Goal: Information Seeking & Learning: Learn about a topic

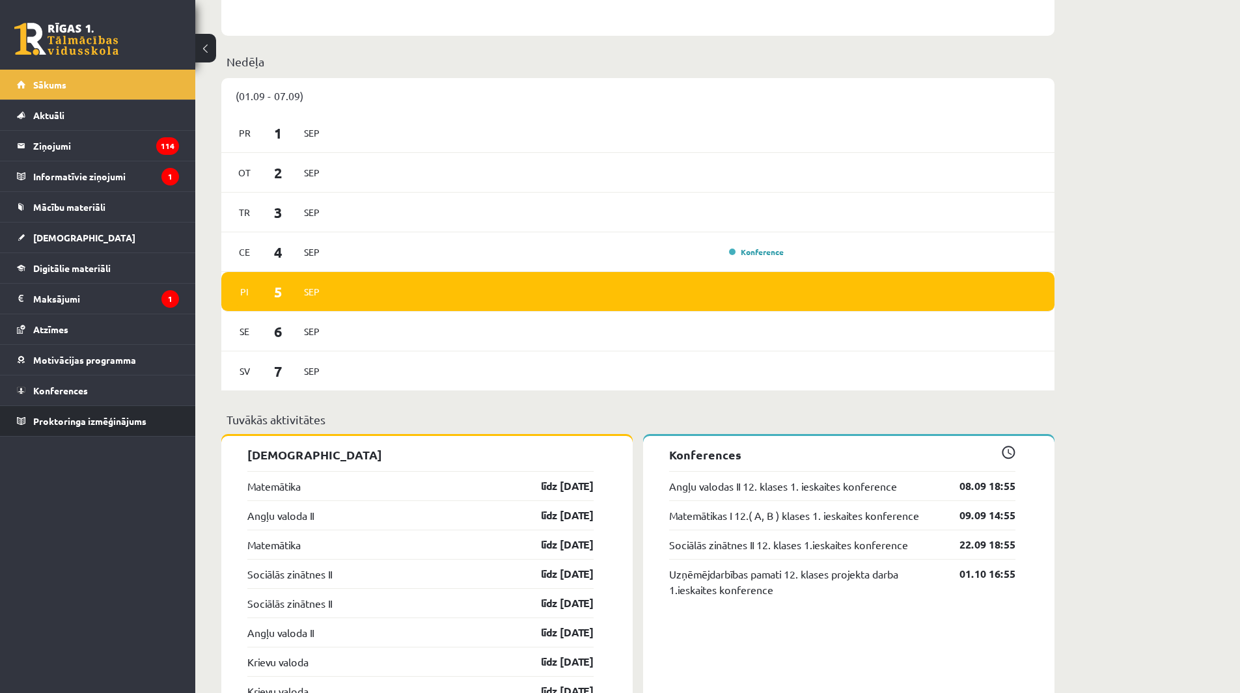
scroll to position [716, 0]
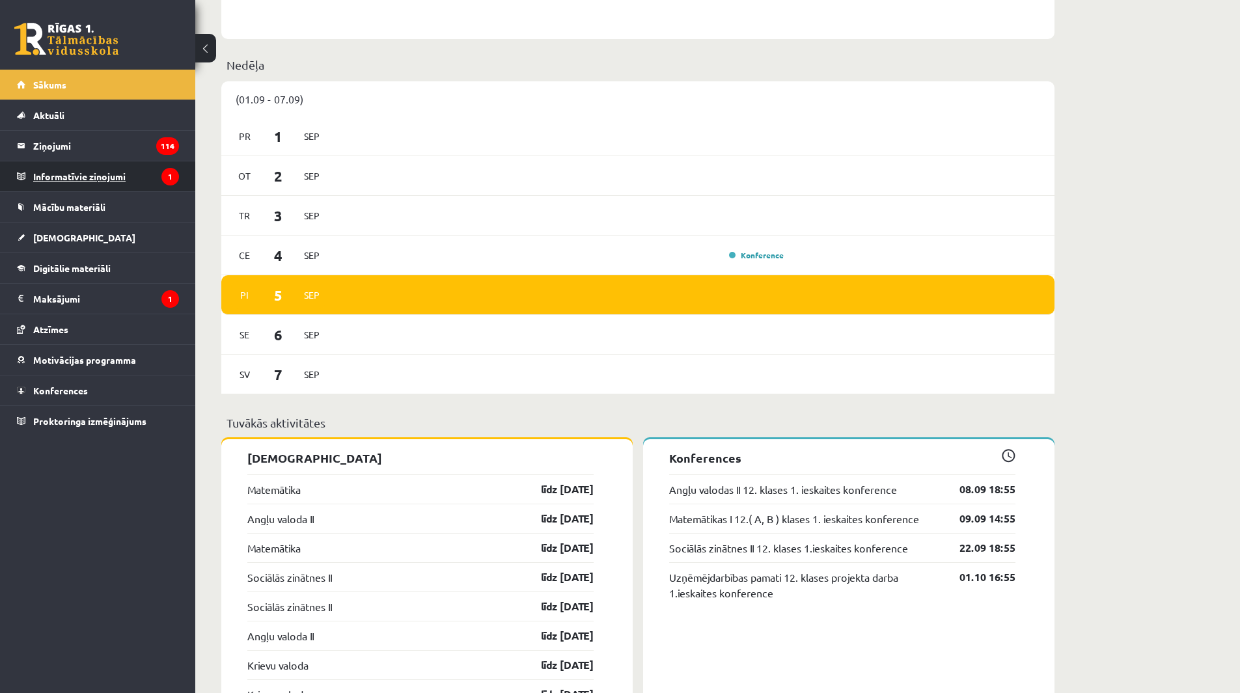
click at [113, 177] on legend "Informatīvie ziņojumi 1" at bounding box center [106, 176] width 146 height 30
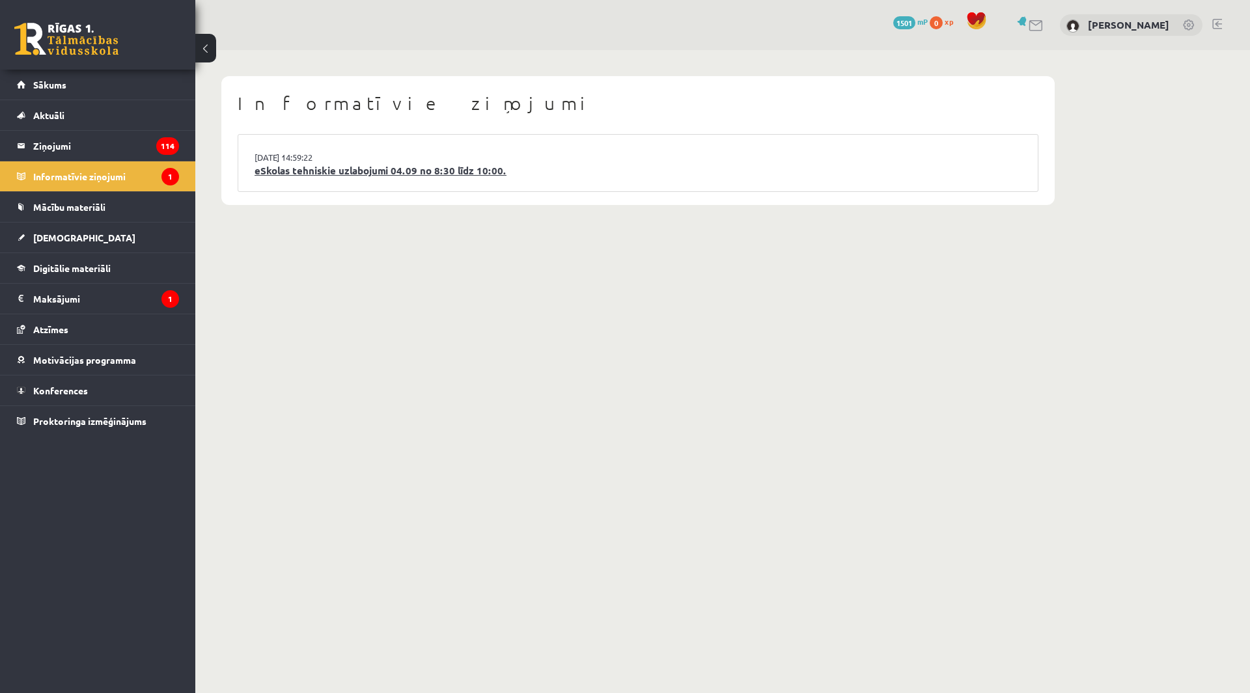
click at [426, 174] on link "eSkolas tehniskie uzlabojumi 04.09 no 8:30 līdz 10:00." at bounding box center [638, 170] width 767 height 15
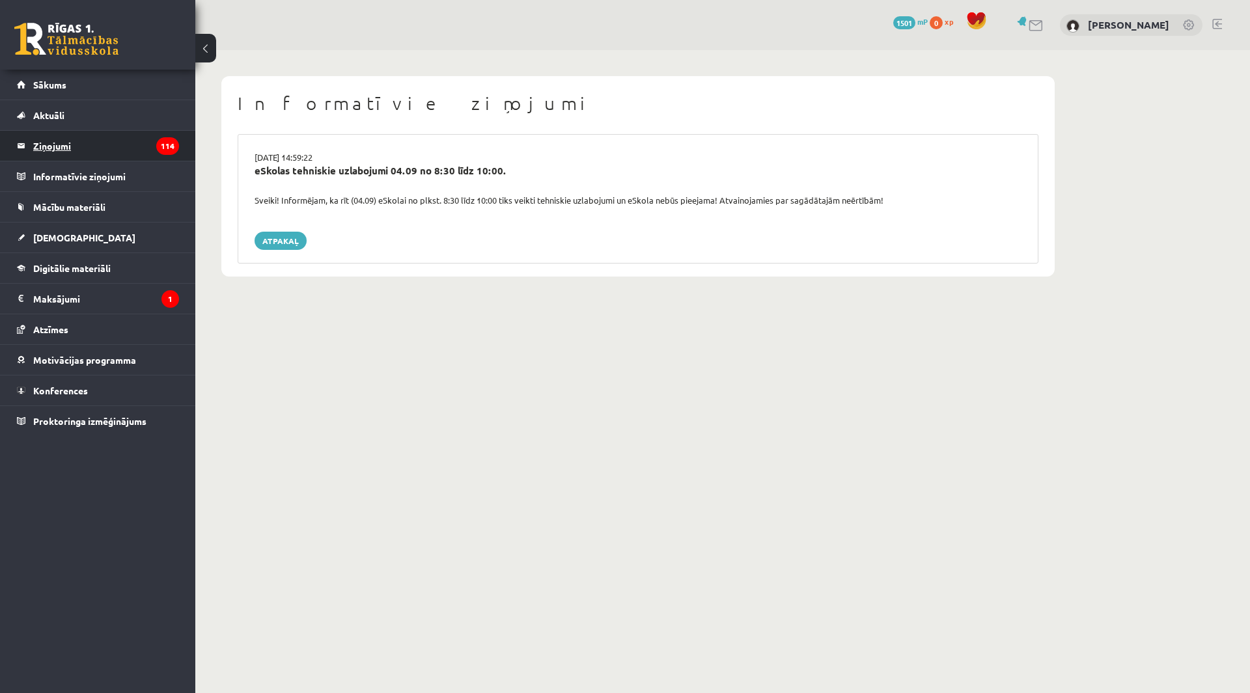
click at [119, 152] on legend "Ziņojumi 114" at bounding box center [106, 146] width 146 height 30
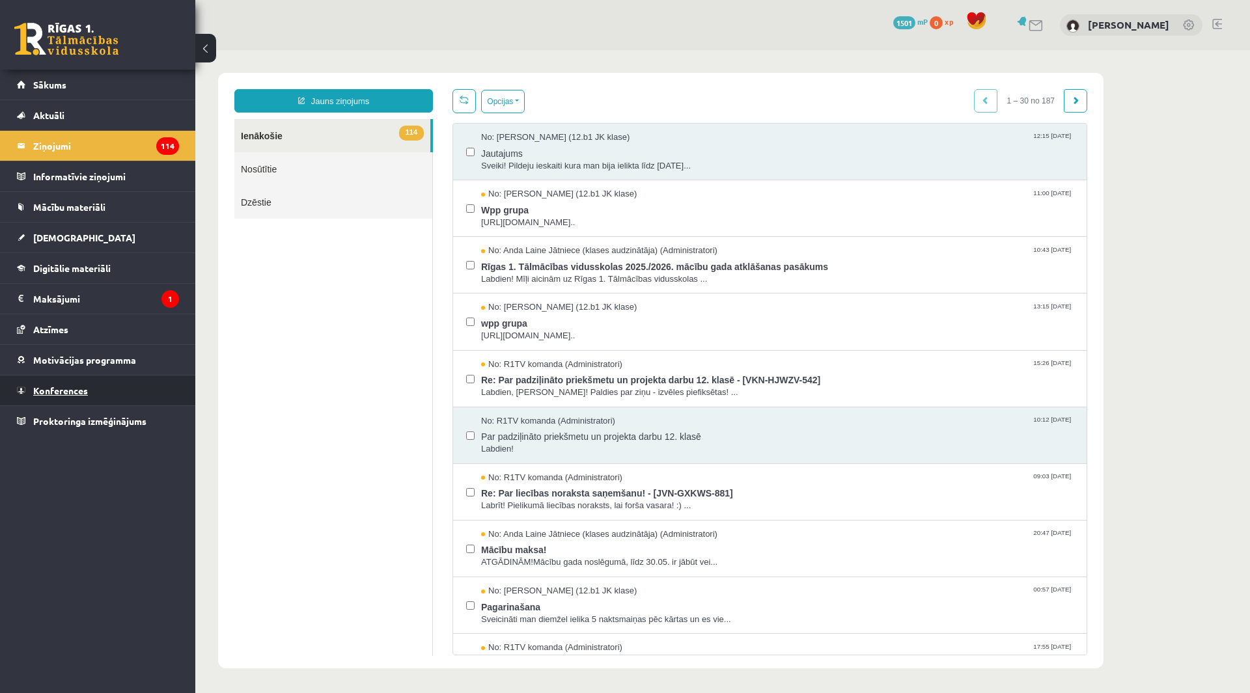
click at [102, 393] on link "Konferences" at bounding box center [98, 391] width 162 height 30
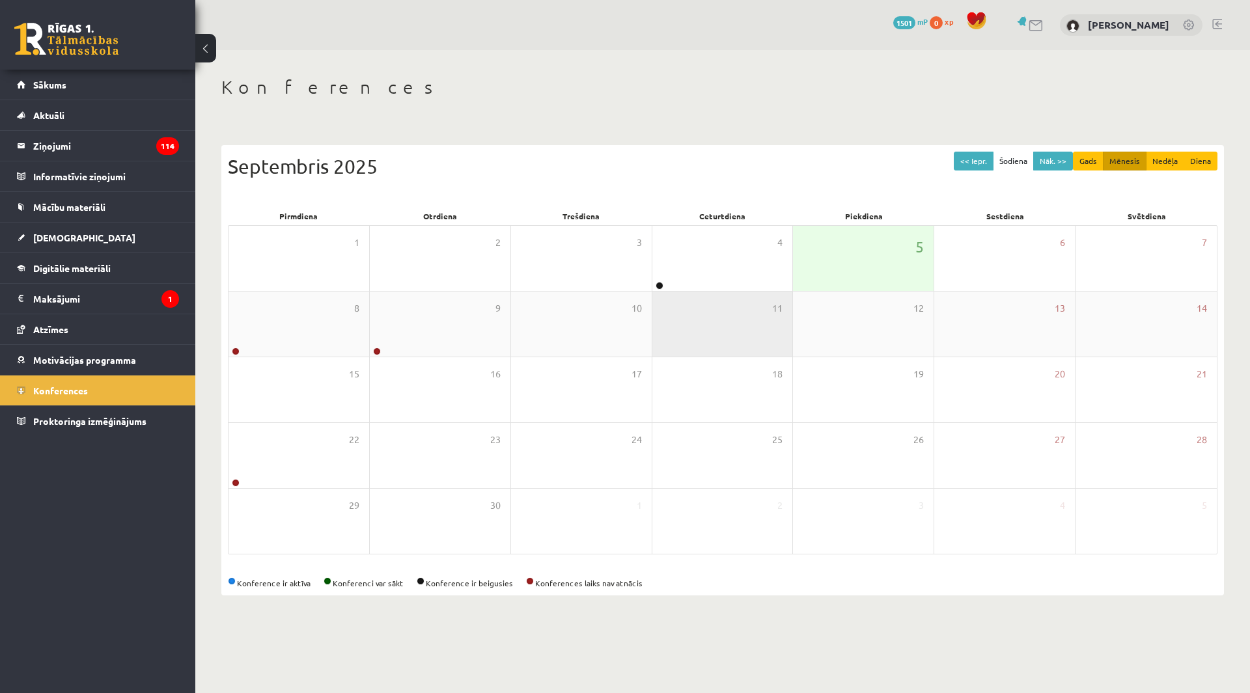
click at [721, 296] on div "11" at bounding box center [722, 324] width 141 height 65
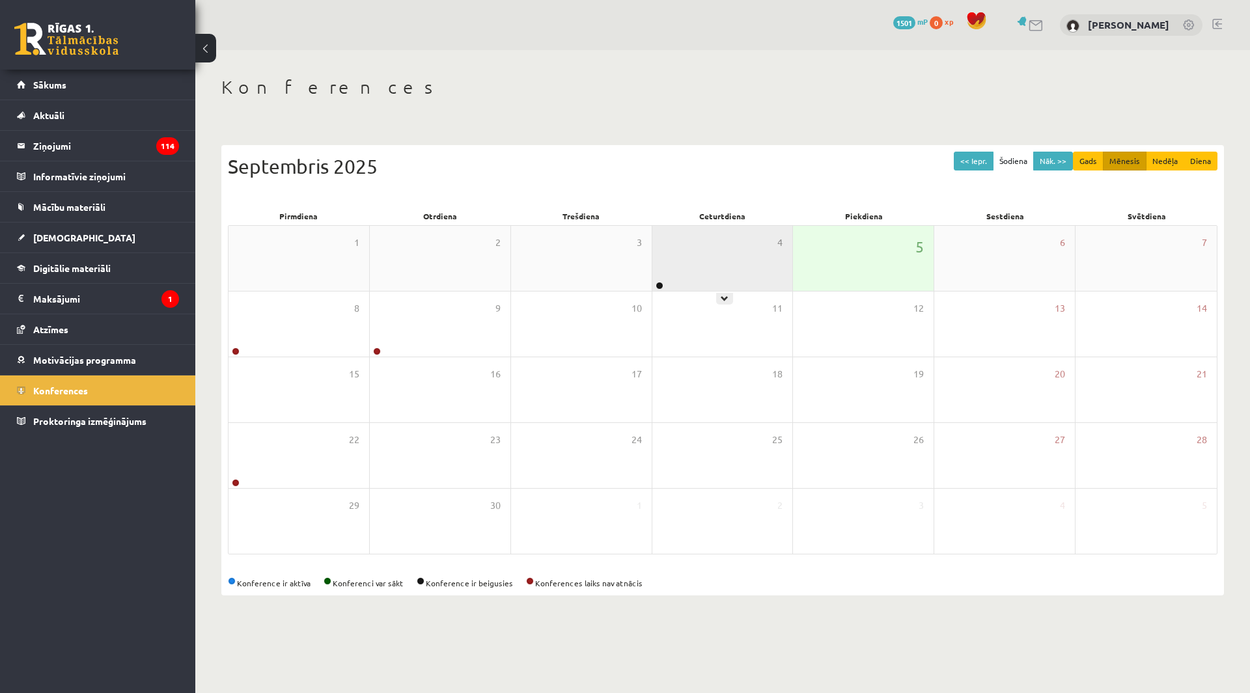
click at [718, 274] on div "4" at bounding box center [722, 258] width 141 height 65
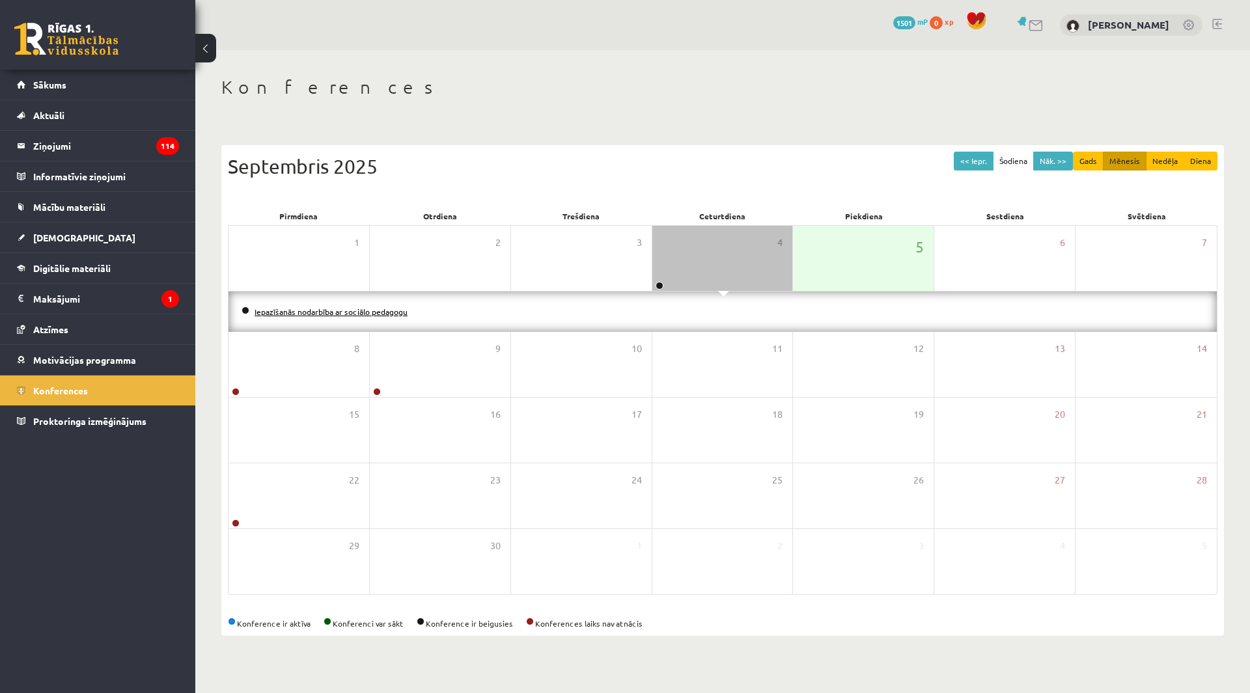
click at [353, 314] on link "Iepazīšanās nodarbība ar sociālo pedagogu" at bounding box center [331, 312] width 153 height 10
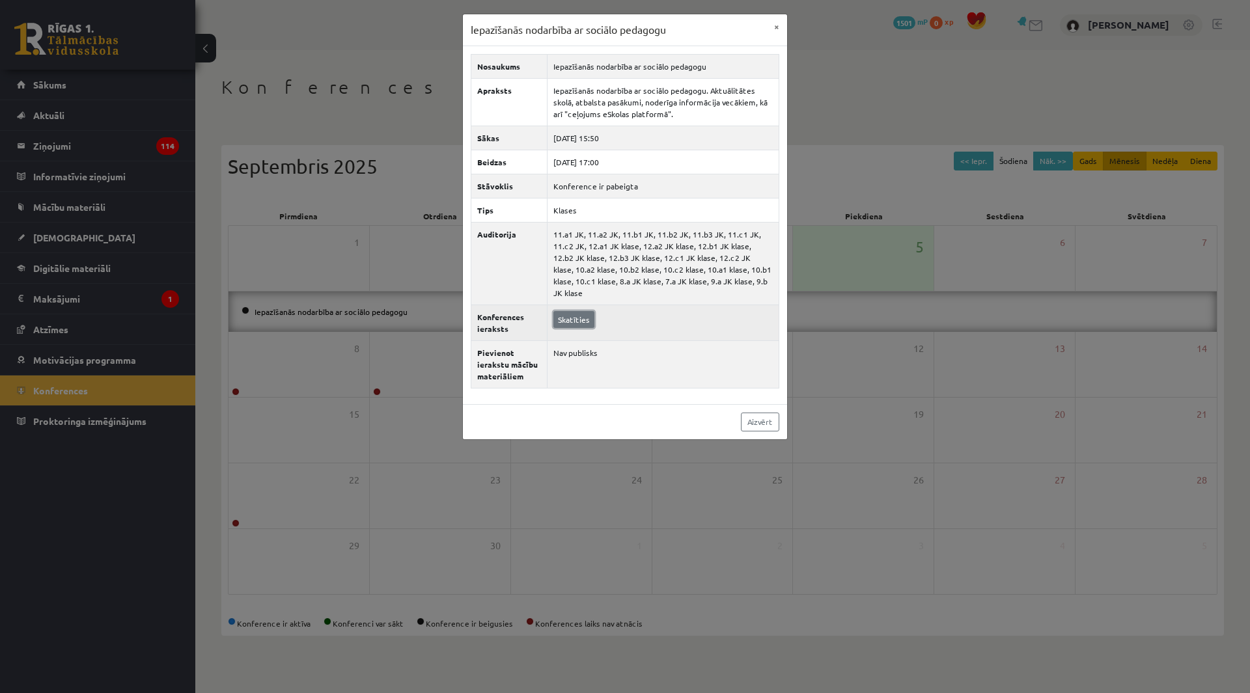
click at [566, 311] on link "Skatīties" at bounding box center [573, 319] width 41 height 17
